Goal: Task Accomplishment & Management: Use online tool/utility

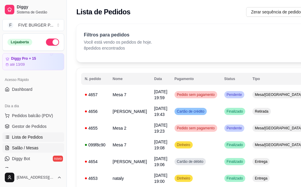
click at [33, 147] on span "Salão / Mesas" at bounding box center [25, 148] width 27 height 6
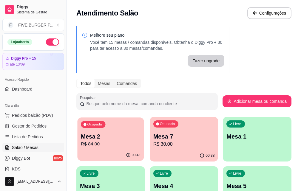
click at [95, 143] on p "R$ 84,00" at bounding box center [110, 144] width 59 height 7
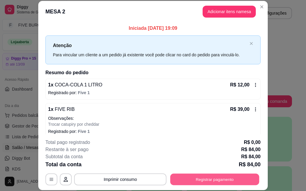
click at [231, 176] on button "Registrar pagamento" at bounding box center [214, 180] width 89 height 12
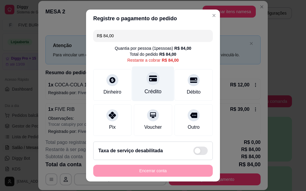
click at [150, 86] on div "Crédito" at bounding box center [153, 84] width 42 height 35
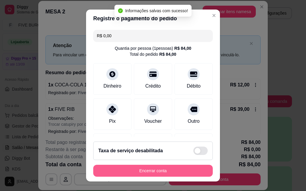
type input "R$ 0,00"
click at [164, 169] on button "Encerrar conta" at bounding box center [152, 171] width 119 height 12
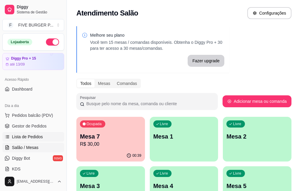
click at [27, 137] on span "Lista de Pedidos" at bounding box center [27, 137] width 31 height 6
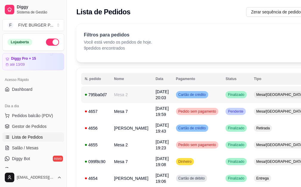
click at [175, 91] on td "Cartão de crédito" at bounding box center [198, 94] width 50 height 17
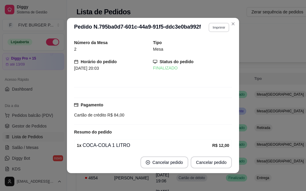
click at [212, 29] on button "Imprimir" at bounding box center [218, 27] width 21 height 9
click at [210, 48] on button "IMPRESSORA" at bounding box center [205, 49] width 43 height 10
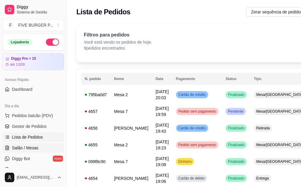
click at [47, 148] on link "Salão / Mesas" at bounding box center [33, 148] width 62 height 10
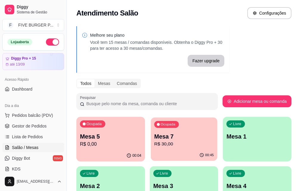
click at [159, 147] on p "R$ 30,00" at bounding box center [184, 144] width 60 height 7
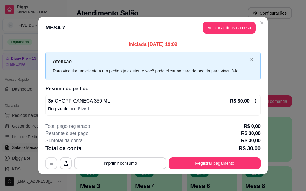
click at [51, 163] on icon "button" at bounding box center [51, 163] width 5 height 5
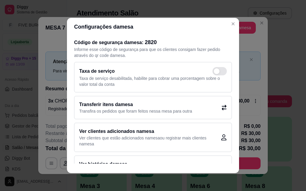
click at [221, 110] on icon at bounding box center [223, 107] width 5 height 5
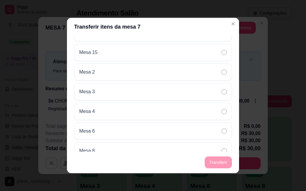
scroll to position [209, 0]
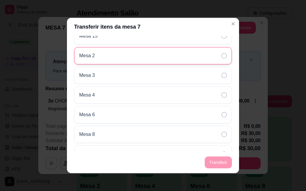
click at [221, 57] on icon at bounding box center [223, 55] width 5 height 5
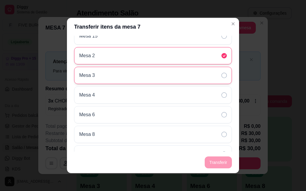
scroll to position [0, 0]
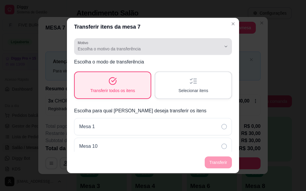
click at [141, 51] on span "Escolha o motivo da transferência" at bounding box center [149, 49] width 143 height 6
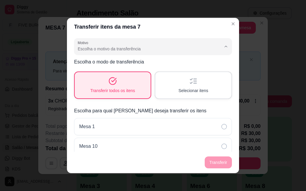
click at [131, 70] on li "Mudança de mesa" at bounding box center [148, 72] width 142 height 9
type input "TABLE_TRANSFER"
select select "TABLE_TRANSFER"
click at [215, 161] on button "Transferir" at bounding box center [218, 163] width 27 height 12
